Goal: Information Seeking & Learning: Find specific fact

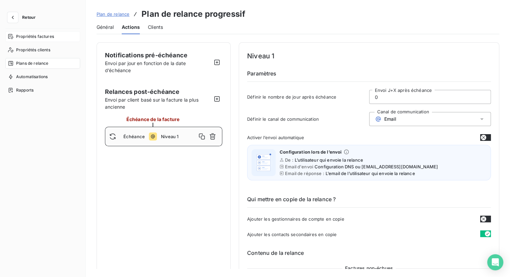
click at [32, 34] on span "Propriétés factures" at bounding box center [35, 37] width 38 height 6
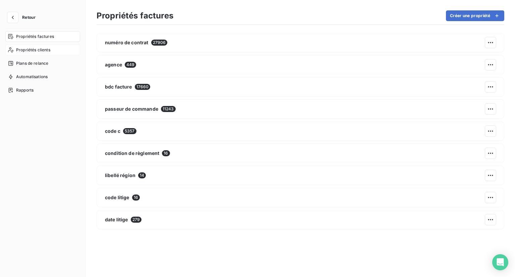
click at [17, 50] on span "Propriétés clients" at bounding box center [33, 50] width 34 height 6
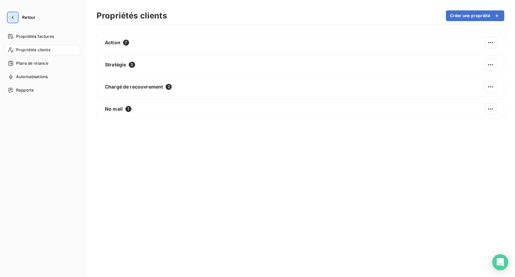
click at [11, 14] on icon "button" at bounding box center [12, 17] width 7 height 7
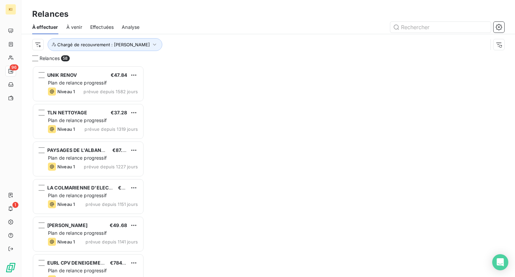
scroll to position [206, 107]
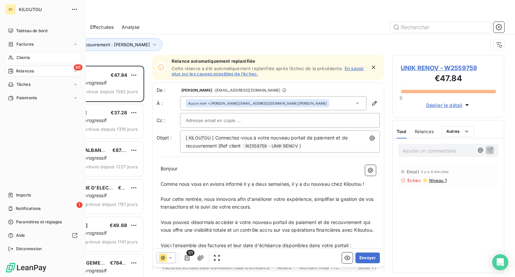
click at [26, 56] on span "Clients" at bounding box center [22, 58] width 13 height 6
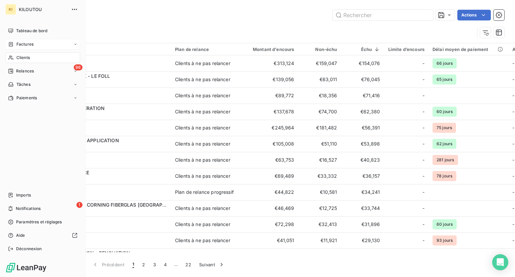
click at [31, 45] on span "Factures" at bounding box center [24, 44] width 17 height 6
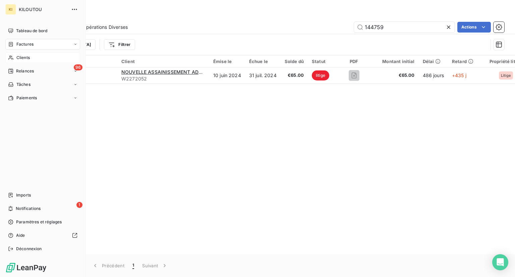
click at [30, 55] on div "Clients" at bounding box center [42, 57] width 75 height 11
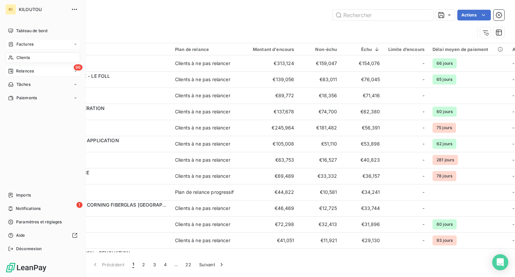
click at [27, 71] on span "Relances" at bounding box center [25, 71] width 18 height 6
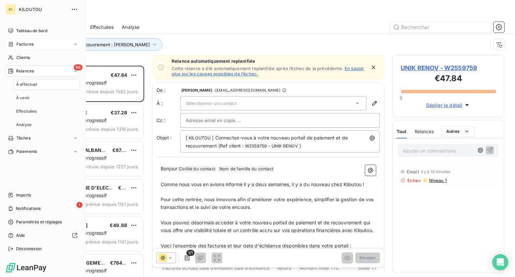
scroll to position [206, 107]
click at [42, 85] on div "À effectuer" at bounding box center [46, 84] width 67 height 11
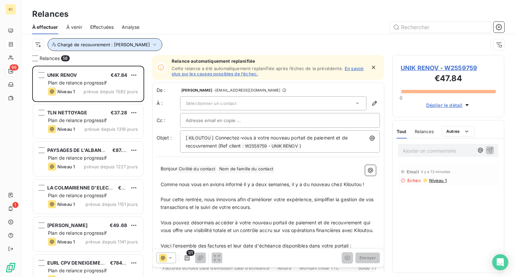
click at [153, 45] on icon "button" at bounding box center [154, 45] width 3 height 2
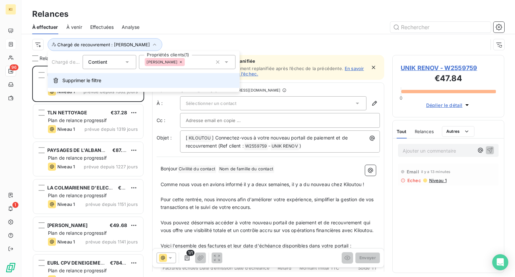
click at [85, 82] on span "Supprimer le filtre" at bounding box center [81, 80] width 39 height 7
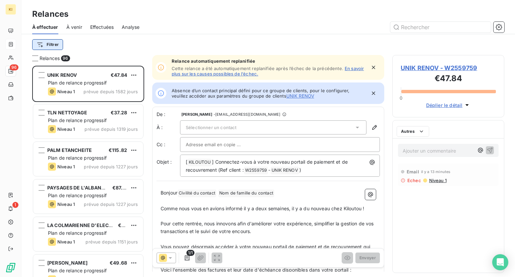
scroll to position [206, 107]
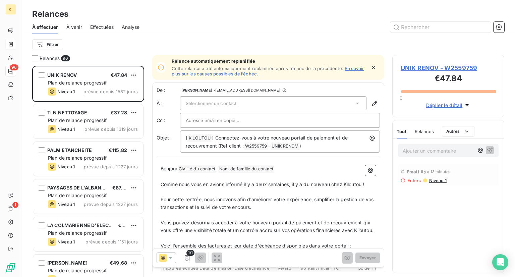
click at [122, 42] on div "Filtrer" at bounding box center [268, 44] width 472 height 13
click at [51, 42] on html "KI 96 1 Relances À effectuer À venir Effectuées Analyse Filtrer Relances 96 UNI…" at bounding box center [257, 138] width 515 height 277
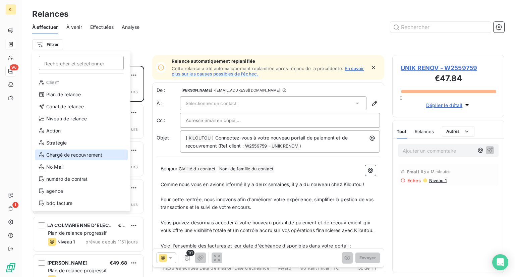
click at [55, 156] on div "Chargé de recouvrement" at bounding box center [81, 155] width 93 height 11
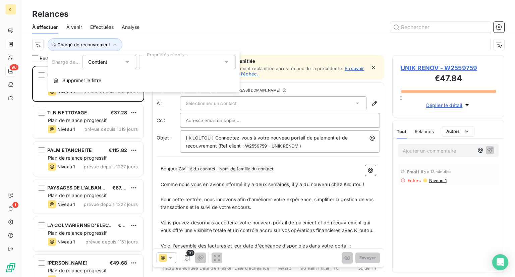
click at [186, 62] on div at bounding box center [187, 62] width 97 height 14
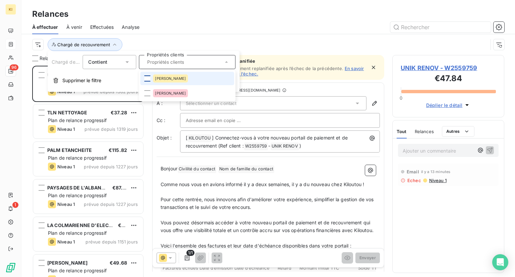
click at [146, 76] on div at bounding box center [147, 79] width 6 height 6
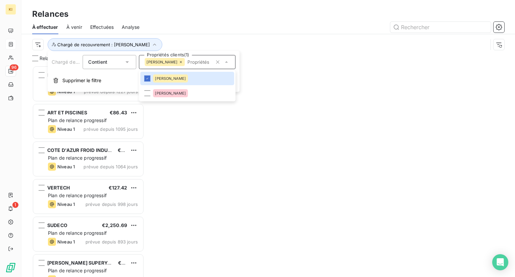
scroll to position [206, 107]
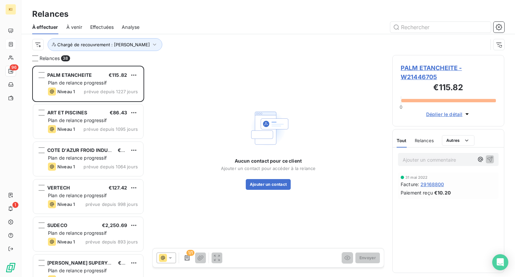
click at [310, 68] on div "Aucun contact pour ce client Ajouter un contact pour accéder à la relance Ajout…" at bounding box center [268, 148] width 232 height 187
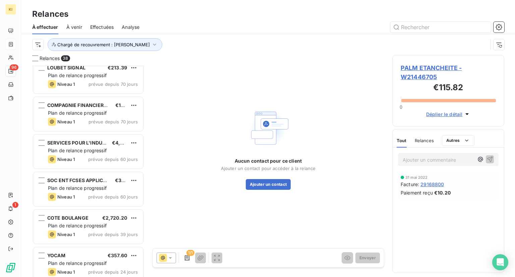
scroll to position [646, 0]
click at [105, 27] on span "Effectuées" at bounding box center [102, 27] width 24 height 7
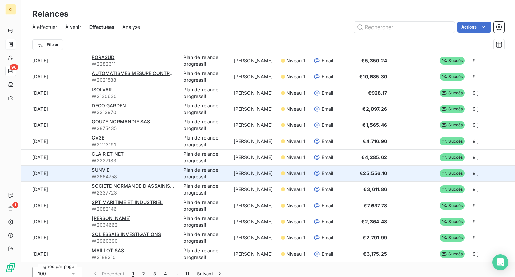
scroll to position [23, 0]
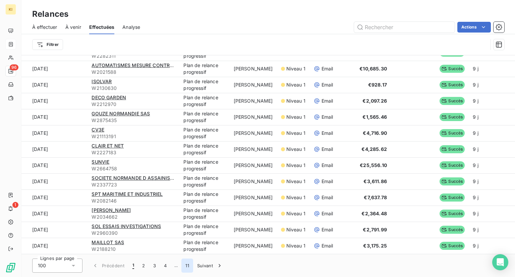
click at [188, 267] on button "11" at bounding box center [188, 266] width 12 height 14
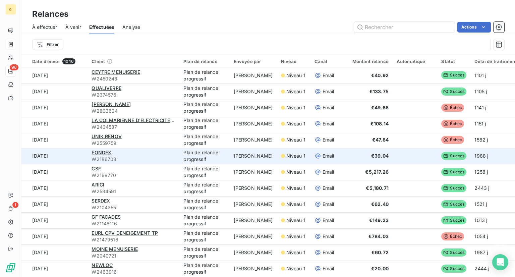
scroll to position [0, 0]
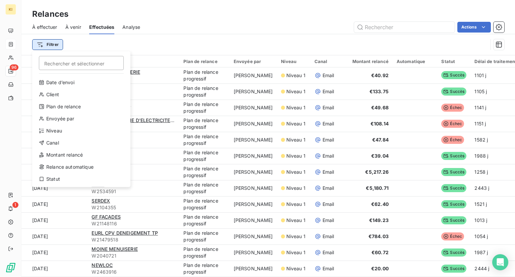
click at [53, 44] on html "KI 96 1 Relances À effectuer À venir Effectuées Analyse Actions Filtrer Recherc…" at bounding box center [257, 138] width 515 height 277
click at [126, 42] on html "KI 96 1 Relances À effectuer À venir Effectuées Analyse Actions Filtrer Recherc…" at bounding box center [257, 138] width 515 height 277
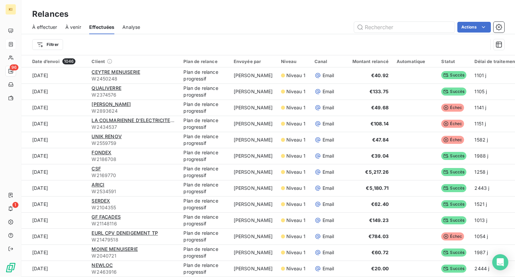
click at [56, 27] on span "À effectuer" at bounding box center [44, 27] width 25 height 7
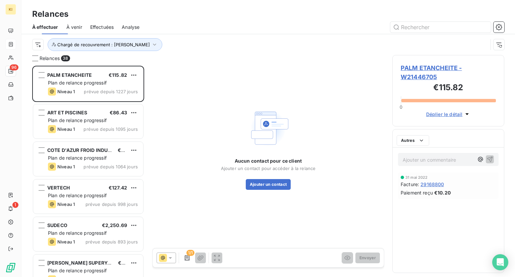
scroll to position [206, 107]
click at [111, 29] on span "Effectuées" at bounding box center [102, 27] width 24 height 7
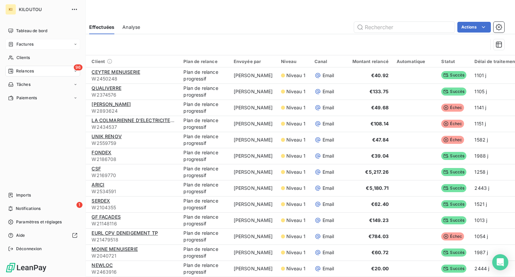
click at [32, 72] on span "Relances" at bounding box center [25, 71] width 18 height 6
click at [76, 69] on span "96" at bounding box center [78, 67] width 9 height 6
click at [48, 112] on div "Effectuées" at bounding box center [46, 111] width 67 height 11
click at [16, 97] on span "Paiements" at bounding box center [26, 98] width 20 height 6
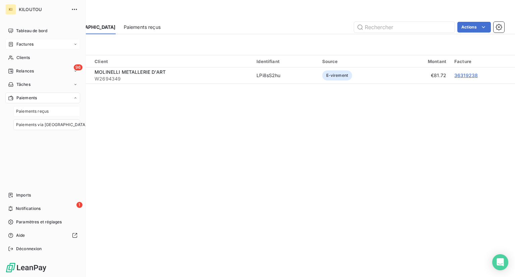
click at [37, 112] on span "Paiements reçus" at bounding box center [32, 111] width 33 height 6
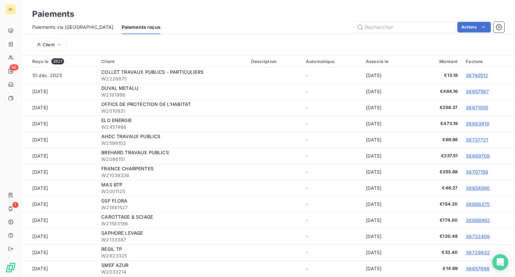
click at [366, 59] on div "Associé le" at bounding box center [387, 61] width 43 height 5
click at [366, 61] on div "Associé le" at bounding box center [387, 61] width 43 height 5
click at [369, 61] on div "Associé le" at bounding box center [387, 61] width 43 height 5
click at [264, 66] on th "Description" at bounding box center [274, 61] width 55 height 12
click at [322, 61] on div "Automatique" at bounding box center [332, 61] width 52 height 5
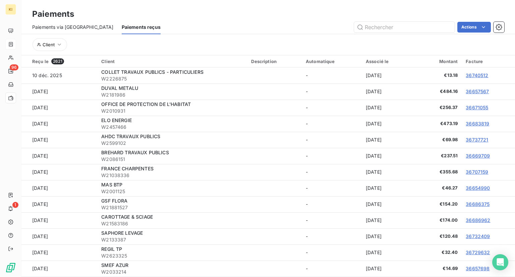
click at [374, 65] on th "Associé le" at bounding box center [387, 61] width 51 height 12
click at [439, 66] on th "Montant" at bounding box center [437, 61] width 49 height 12
click at [476, 66] on th "Facture" at bounding box center [488, 61] width 53 height 12
click at [480, 63] on div "Facture" at bounding box center [488, 61] width 45 height 5
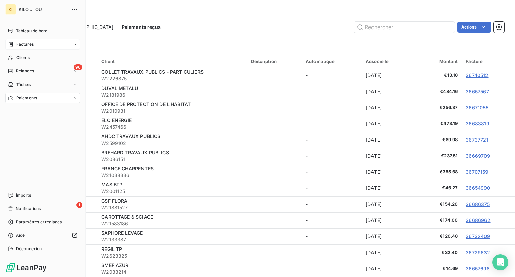
click at [30, 100] on span "Paiements" at bounding box center [26, 98] width 20 height 6
click at [66, 114] on div "Paiements reçus" at bounding box center [46, 111] width 67 height 11
click at [64, 127] on div "Paiements via [GEOGRAPHIC_DATA]" at bounding box center [46, 124] width 67 height 11
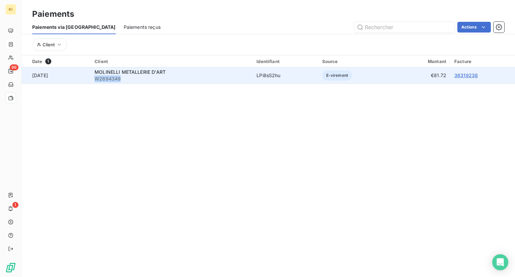
drag, startPoint x: 105, startPoint y: 79, endPoint x: 135, endPoint y: 79, distance: 29.9
click at [135, 79] on td "[PERSON_NAME] METALLERIE D'ART W2694349" at bounding box center [172, 75] width 162 height 16
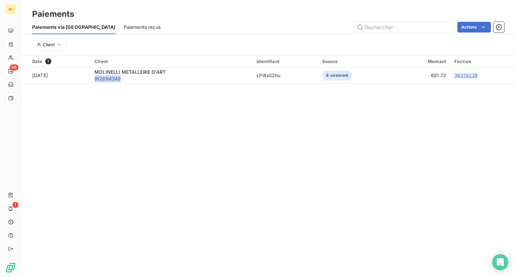
copy span "W2694349"
drag, startPoint x: 115, startPoint y: 142, endPoint x: 127, endPoint y: 199, distance: 58.6
click at [115, 163] on section "Paiements Paiements via le Portail Paiements reçus Actions Client Date 1 Client…" at bounding box center [268, 138] width 494 height 277
drag, startPoint x: 136, startPoint y: 77, endPoint x: 102, endPoint y: 85, distance: 34.8
click at [102, 85] on div "Date 1 Client Identifiant Source Montant Facture [DATE] [PERSON_NAME] METALLERI…" at bounding box center [268, 80] width 494 height 51
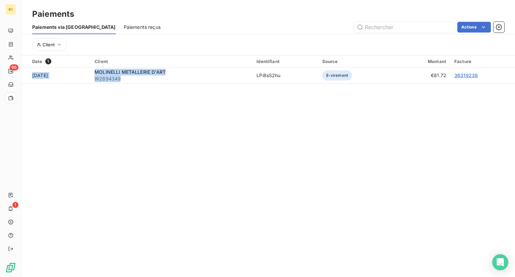
copy table "Date 1 Client Identifiant Source Montant Facture [DATE] [PERSON_NAME] METALLERI…"
click at [121, 125] on section "Paiements Paiements via le Portail Paiements reçus Actions Client Date 1 Client…" at bounding box center [268, 138] width 494 height 277
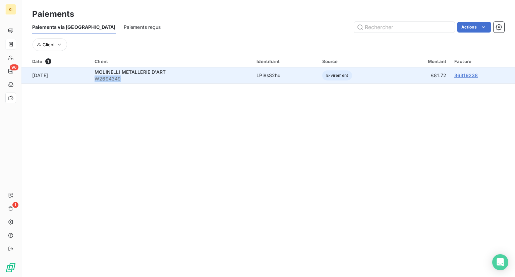
drag, startPoint x: 103, startPoint y: 77, endPoint x: 134, endPoint y: 79, distance: 31.0
click at [134, 79] on td "[PERSON_NAME] METALLERIE D'ART W2694349" at bounding box center [172, 75] width 162 height 16
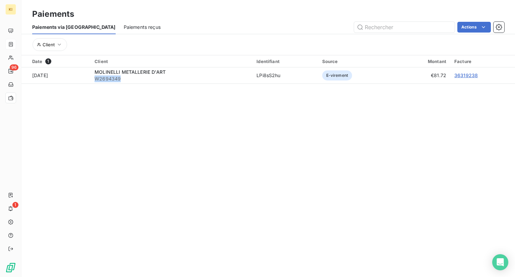
copy span "W2694349"
